Goal: Information Seeking & Learning: Learn about a topic

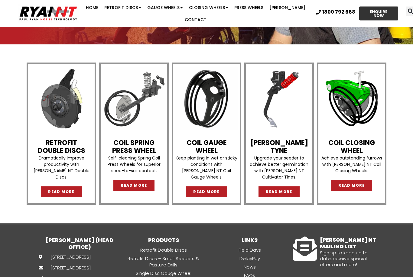
scroll to position [132, 0]
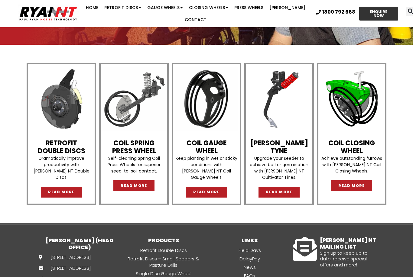
click at [66, 191] on span "READ MORE" at bounding box center [61, 193] width 27 height 4
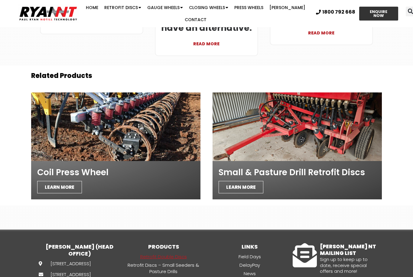
scroll to position [2027, 0]
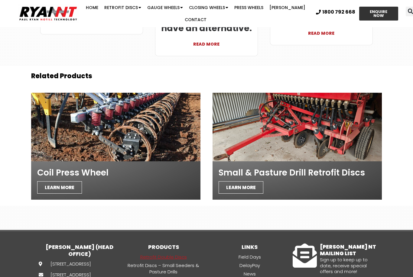
click at [252, 181] on span "LEARN MORE" at bounding box center [241, 187] width 45 height 12
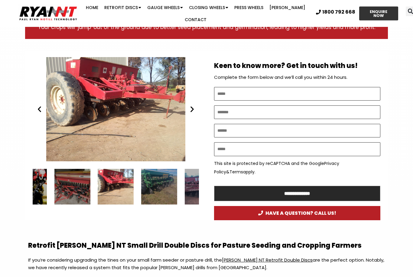
scroll to position [324, 0]
click at [47, 181] on div "7 / 15" at bounding box center [29, 187] width 36 height 36
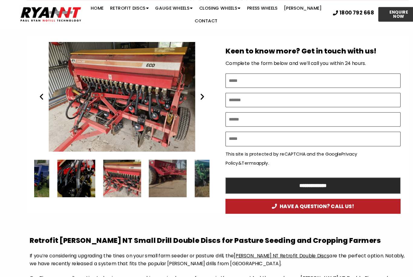
scroll to position [341, 0]
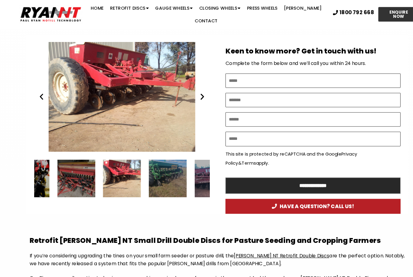
click at [152, 158] on div "10 / 15" at bounding box center [159, 170] width 36 height 36
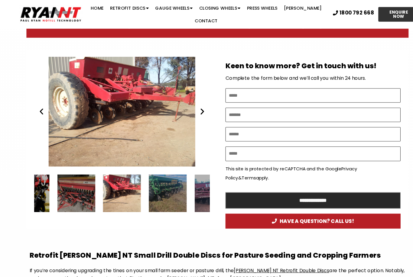
scroll to position [327, 0]
click at [122, 177] on div "Alan Johns IHC511 Double Discs small farm disc seeder" at bounding box center [116, 184] width 36 height 36
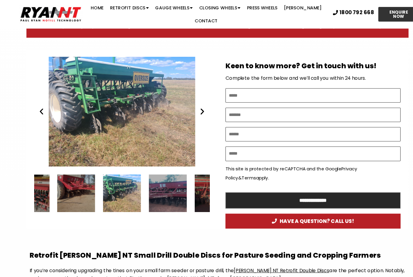
click at [160, 174] on div "11 / 15" at bounding box center [159, 184] width 36 height 36
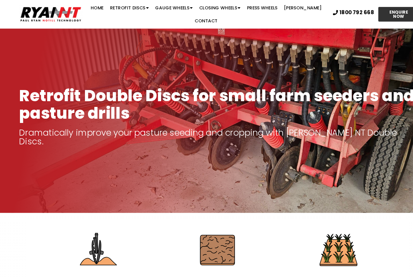
scroll to position [0, 0]
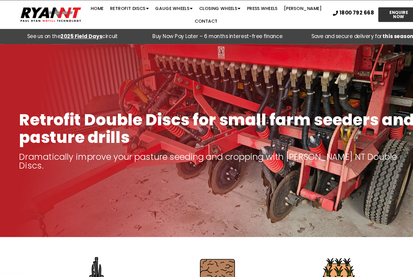
click at [219, 11] on link "Closing Wheels" at bounding box center [208, 8] width 45 height 12
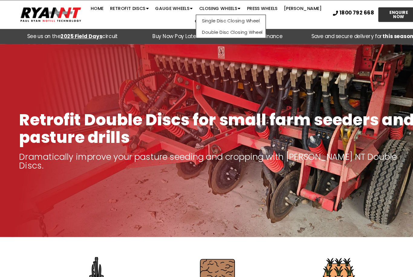
click at [236, 19] on link "Single Disc Closing Wheel" at bounding box center [219, 19] width 66 height 11
